Goal: Communication & Community: Ask a question

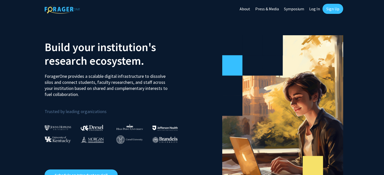
click at [318, 11] on link "Log In" at bounding box center [315, 9] width 16 height 18
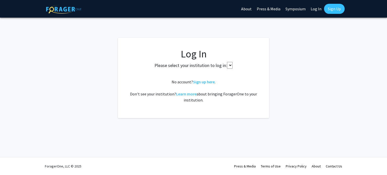
select select
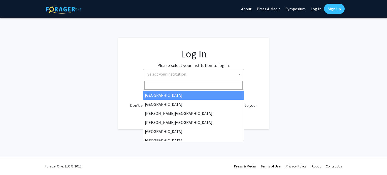
click at [240, 72] on span at bounding box center [239, 74] width 5 height 11
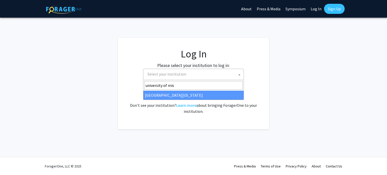
type input "university of mis"
select select "33"
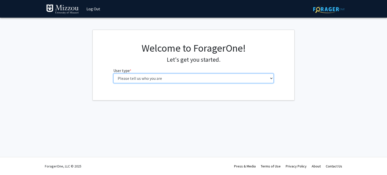
click at [186, 81] on select "Please tell us who you are Undergraduate Student Master's Student Doctoral Cand…" at bounding box center [193, 79] width 161 height 10
select select "1: undergrad"
click at [113, 74] on select "Please tell us who you are Undergraduate Student Master's Student Doctoral Cand…" at bounding box center [193, 79] width 161 height 10
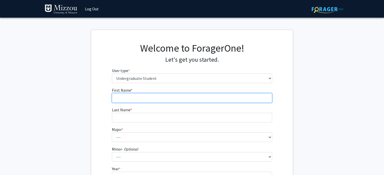
click at [174, 96] on input "First Name * required" at bounding box center [192, 98] width 161 height 10
type input "Tori"
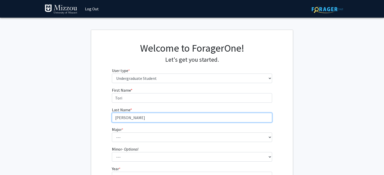
type input "Parnell"
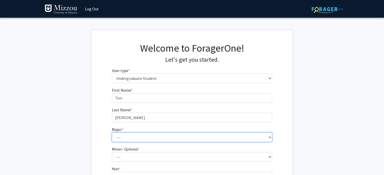
click at [148, 133] on select "--- Agribusiness Management Agricultural Education Agricultural Education: Comm…" at bounding box center [192, 138] width 161 height 10
select select "135: 2628"
click at [112, 133] on select "--- Agribusiness Management Agricultural Education Agricultural Education: Comm…" at bounding box center [192, 138] width 161 height 10
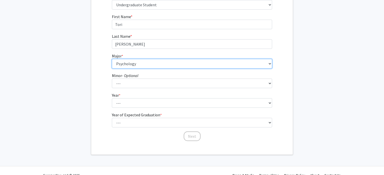
scroll to position [74, 0]
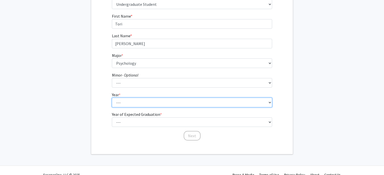
click at [162, 102] on select "--- First-year Sophomore Junior Senior Postbaccalaureate Certificate" at bounding box center [192, 103] width 161 height 10
select select "4: senior"
click at [112, 98] on select "--- First-year Sophomore Junior Senior Postbaccalaureate Certificate" at bounding box center [192, 103] width 161 height 10
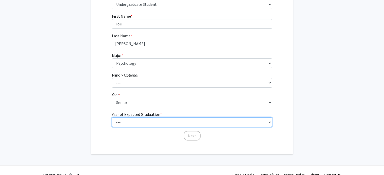
click at [162, 123] on select "--- 2025 2026 2027 2028 2029 2030 2031 2032 2033 2034" at bounding box center [192, 122] width 161 height 10
select select "2: 2026"
click at [112, 117] on select "--- 2025 2026 2027 2028 2029 2030 2031 2032 2033 2034" at bounding box center [192, 122] width 161 height 10
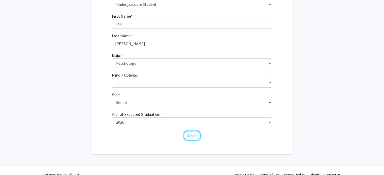
click at [188, 132] on button "Next" at bounding box center [192, 136] width 17 height 10
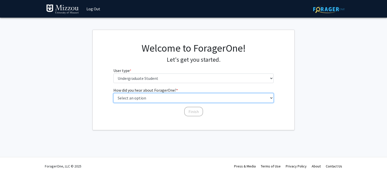
click at [174, 98] on select "Select an option Peer/student recommendation Faculty/staff recommendation Unive…" at bounding box center [193, 98] width 161 height 10
select select "2: faculty_recommendation"
click at [113, 93] on select "Select an option Peer/student recommendation Faculty/staff recommendation Unive…" at bounding box center [193, 98] width 161 height 10
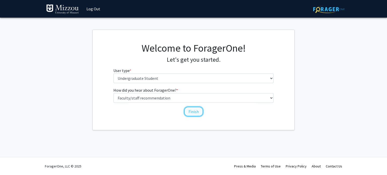
click at [191, 113] on button "Finish" at bounding box center [193, 112] width 19 height 10
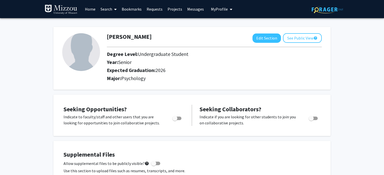
click at [179, 116] on label "Toggle" at bounding box center [175, 118] width 11 height 6
click at [175, 120] on input "Are you actively seeking opportunities?" at bounding box center [175, 120] width 0 height 0
checkbox input "true"
click at [91, 12] on link "Home" at bounding box center [90, 9] width 16 height 18
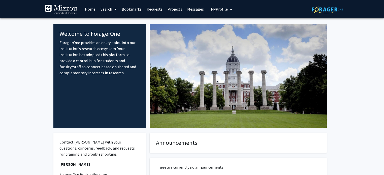
click at [114, 11] on span at bounding box center [114, 10] width 5 height 18
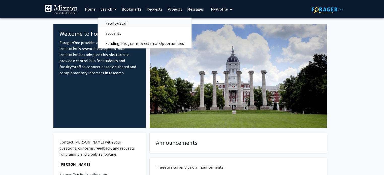
click at [125, 25] on span "Faculty/Staff" at bounding box center [116, 23] width 37 height 10
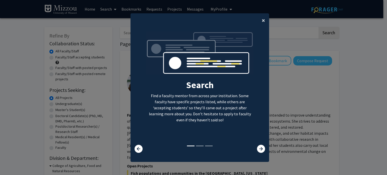
click at [262, 19] on span "×" at bounding box center [263, 20] width 3 height 8
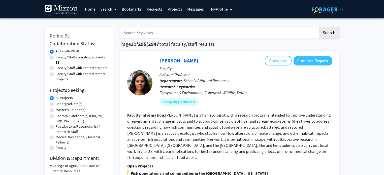
click at [231, 31] on input "Search Keywords" at bounding box center [219, 33] width 198 height 12
type input "ellis kalton"
click at [325, 36] on button "Search" at bounding box center [329, 33] width 21 height 12
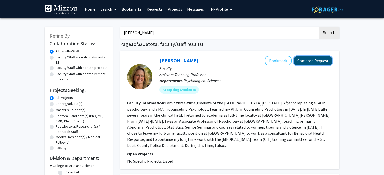
click at [303, 64] on button "Compose Request" at bounding box center [313, 60] width 39 height 9
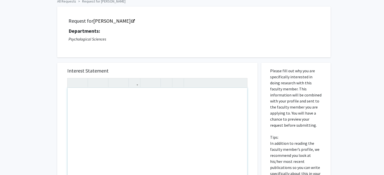
scroll to position [24, 0]
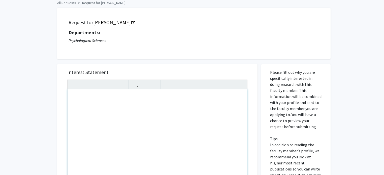
click at [153, 102] on div "Note to users with screen readers: Please press Alt+0 or Option+0 to deactivate…" at bounding box center [158, 146] width 180 height 115
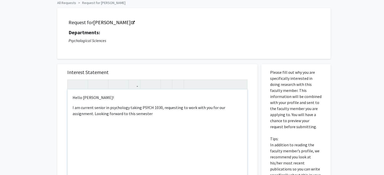
type textarea "<p>Hello Dr. Ellis-Kalton!</p><p>I am current senior in psychology taking PSYCH…"
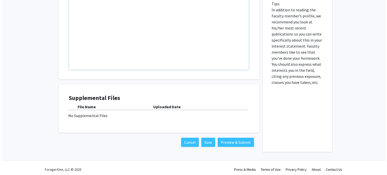
scroll to position [159, 0]
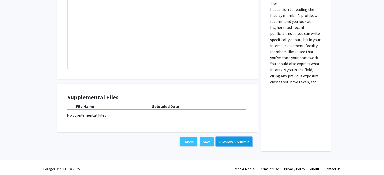
click at [228, 143] on button "Preview & Submit" at bounding box center [234, 141] width 36 height 9
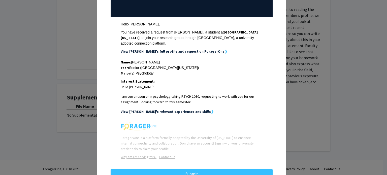
scroll to position [71, 0]
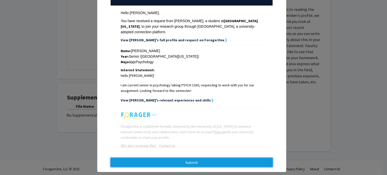
click at [212, 158] on button "Submit" at bounding box center [192, 162] width 162 height 9
